Goal: Check status: Check status

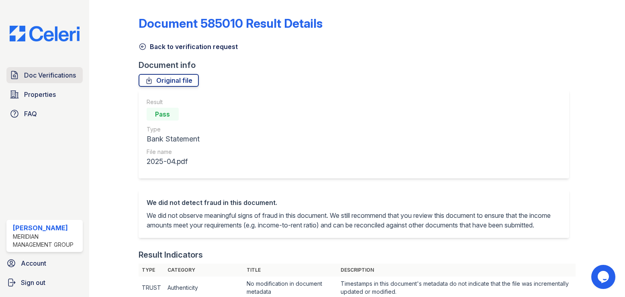
scroll to position [33, 0]
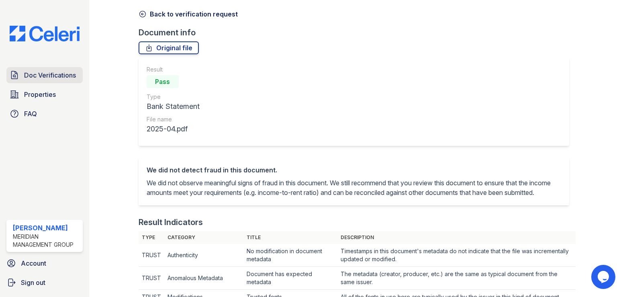
click at [32, 76] on span "Doc Verifications" at bounding box center [50, 75] width 52 height 10
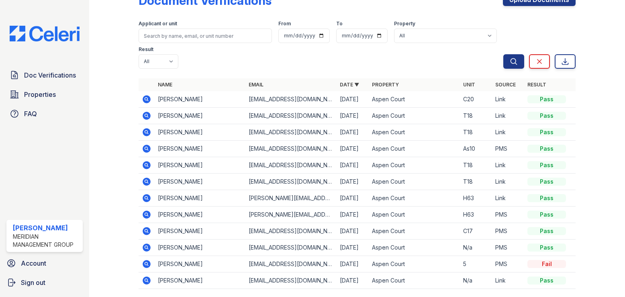
scroll to position [34, 0]
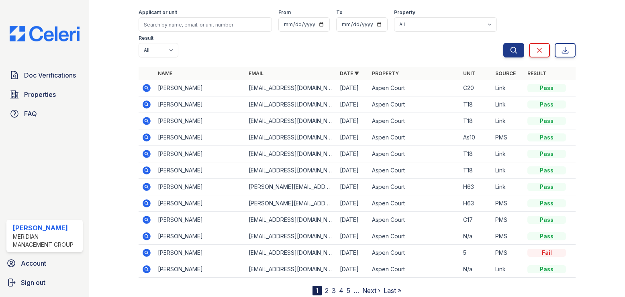
click at [146, 136] on icon at bounding box center [146, 137] width 2 height 2
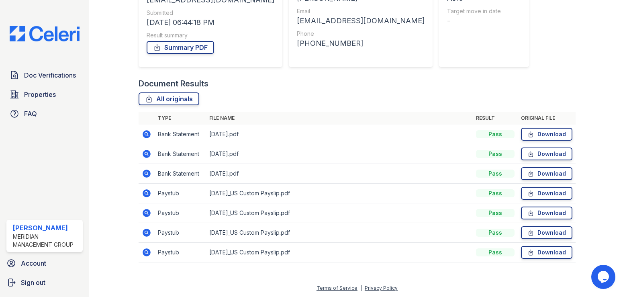
scroll to position [121, 0]
click at [148, 191] on icon at bounding box center [147, 192] width 8 height 8
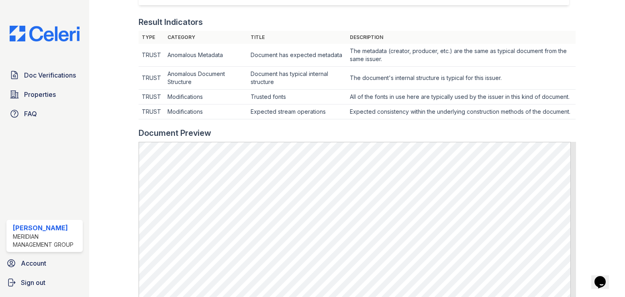
scroll to position [241, 0]
